Goal: Task Accomplishment & Management: Manage account settings

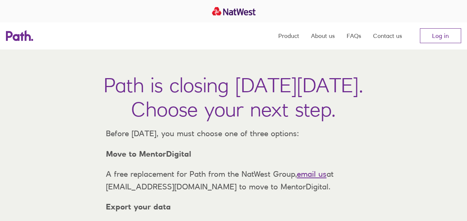
drag, startPoint x: 300, startPoint y: 123, endPoint x: 286, endPoint y: 120, distance: 14.3
click at [300, 123] on div "Path is closing on Thursday, 6 November 2025. Choose your next step." at bounding box center [234, 100] width 260 height 54
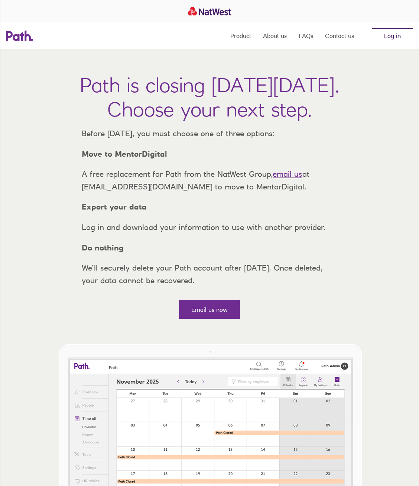
click at [389, 38] on link "Log in" at bounding box center [392, 35] width 41 height 15
click at [384, 32] on link "Log in" at bounding box center [392, 35] width 41 height 15
